Goal: Task Accomplishment & Management: Manage account settings

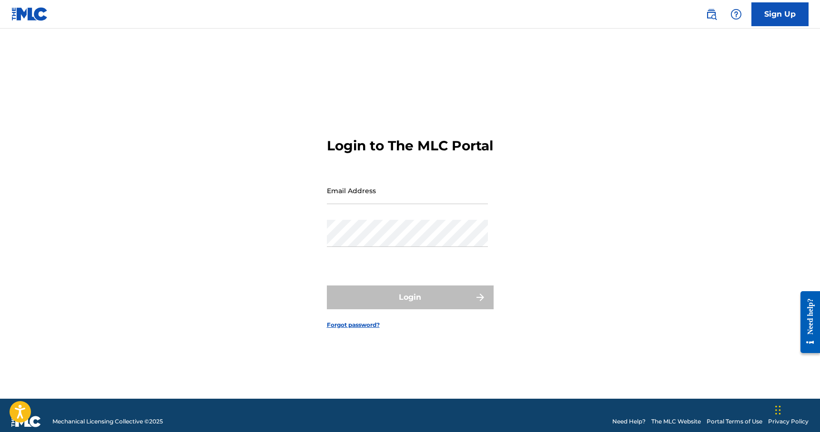
click at [365, 203] on input "Email Address" at bounding box center [407, 190] width 161 height 27
type input "[EMAIL_ADDRESS][DOMAIN_NAME]"
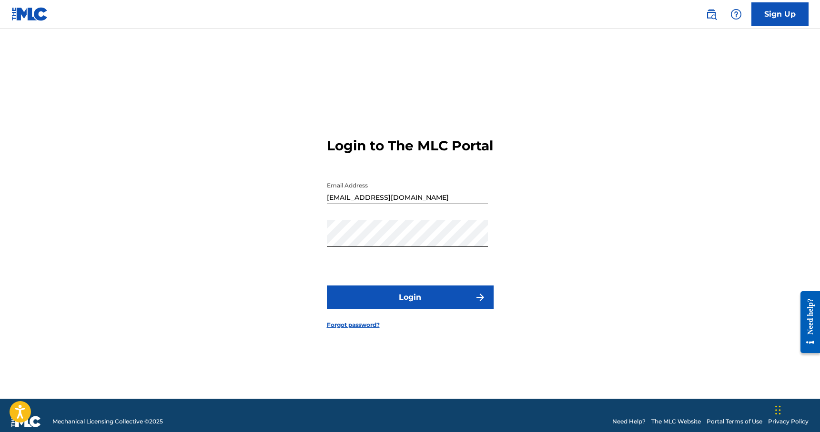
click at [384, 306] on button "Login" at bounding box center [410, 298] width 167 height 24
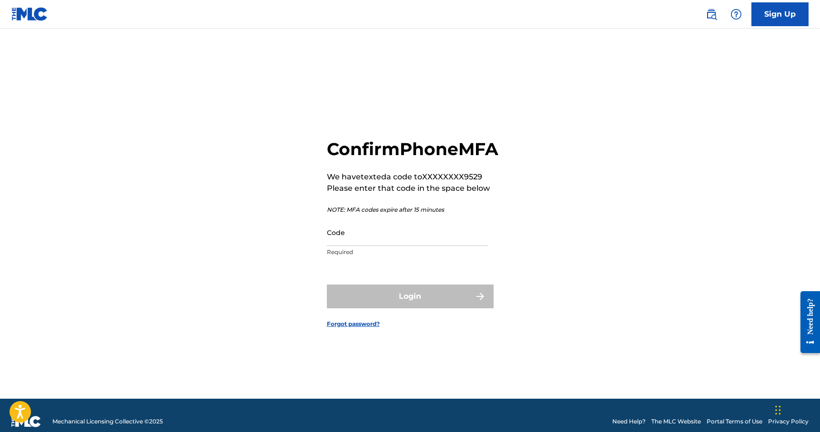
click at [398, 234] on input "Code" at bounding box center [407, 232] width 161 height 27
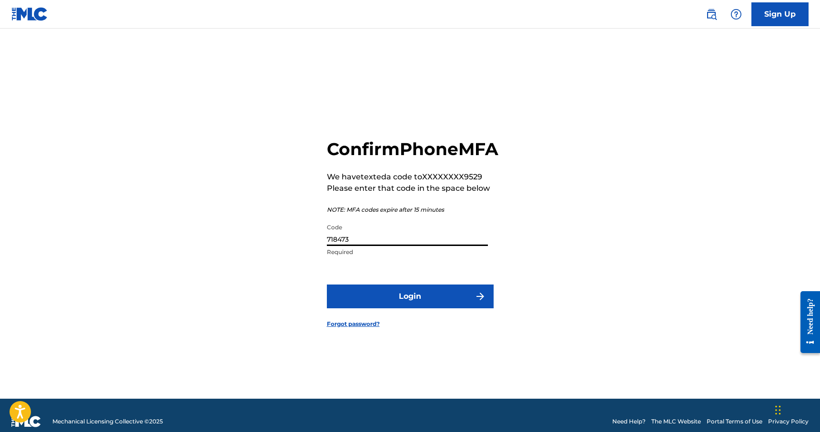
type input "718473"
click at [410, 300] on button "Login" at bounding box center [410, 297] width 167 height 24
